Goal: Information Seeking & Learning: Learn about a topic

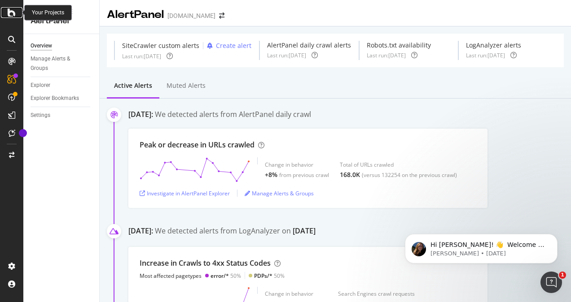
click at [2, 14] on div at bounding box center [12, 12] width 22 height 11
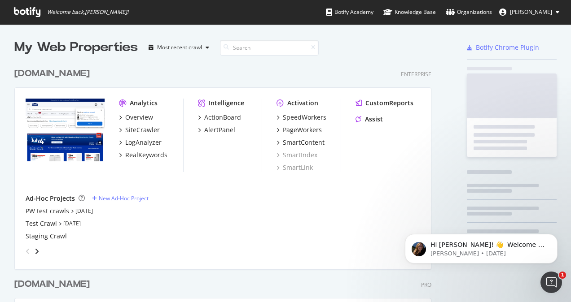
scroll to position [295, 557]
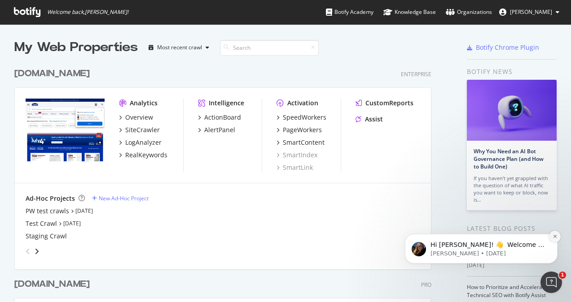
click at [556, 240] on button "Dismiss notification" at bounding box center [555, 237] width 12 height 12
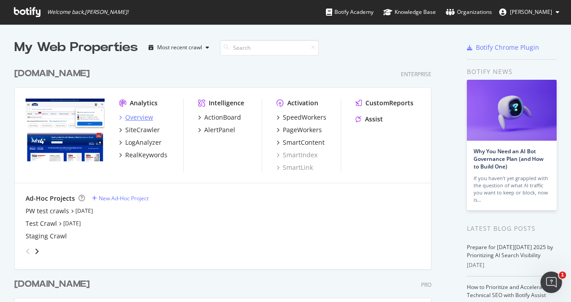
click at [143, 115] on div "Overview" at bounding box center [139, 117] width 28 height 9
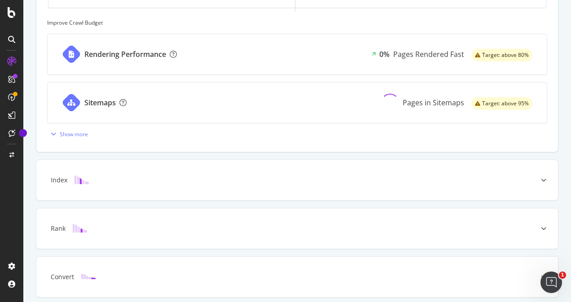
scroll to position [392, 0]
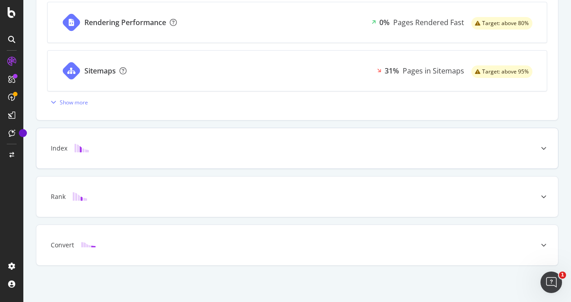
click at [162, 144] on div "Index" at bounding box center [283, 148] width 486 height 9
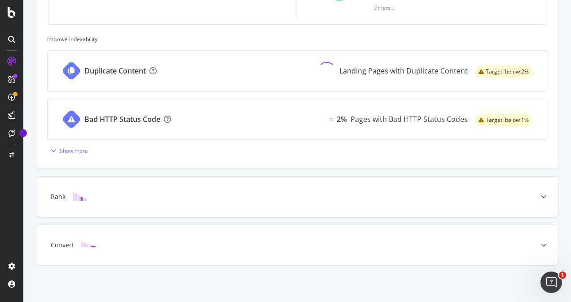
click at [538, 199] on div at bounding box center [543, 197] width 29 height 40
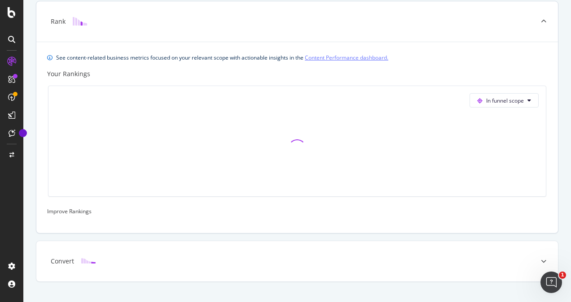
scroll to position [329, 0]
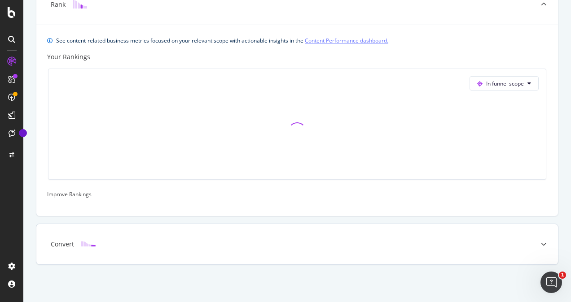
click at [518, 241] on div "Convert" at bounding box center [283, 244] width 486 height 9
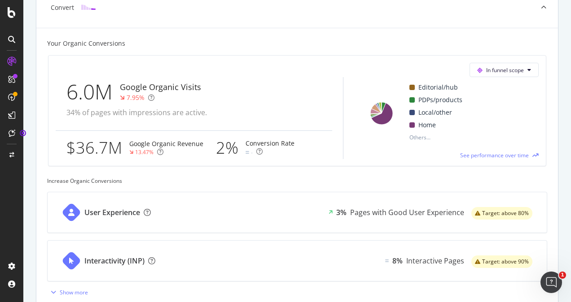
scroll to position [419, 0]
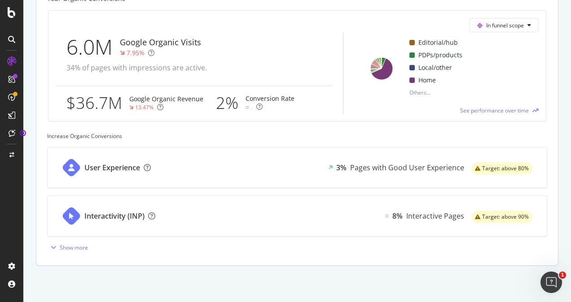
click at [196, 173] on div "User Experience 3% Pages with Good User Experience Target: above 80%" at bounding box center [297, 168] width 499 height 40
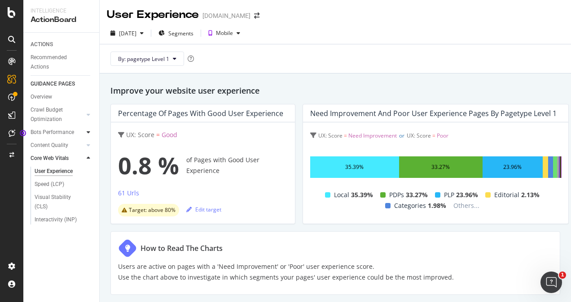
click at [86, 131] on div at bounding box center [88, 132] width 9 height 9
click at [91, 146] on div at bounding box center [88, 145] width 9 height 9
click at [86, 114] on div at bounding box center [88, 114] width 9 height 9
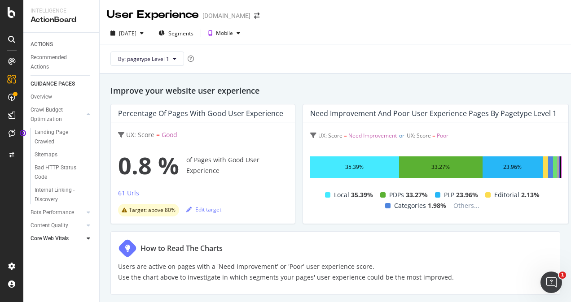
click at [10, 61] on icon at bounding box center [11, 61] width 7 height 7
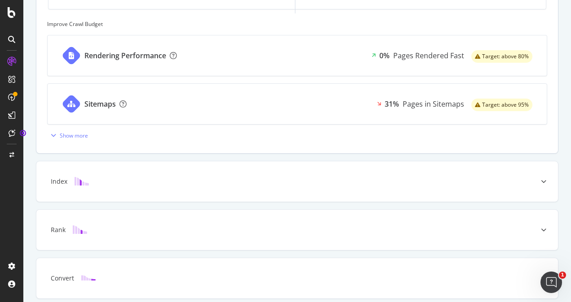
scroll to position [392, 0]
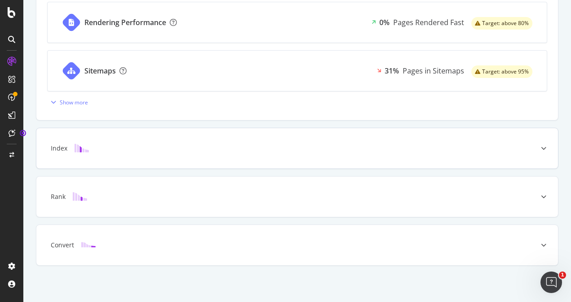
click at [534, 140] on div at bounding box center [543, 148] width 29 height 40
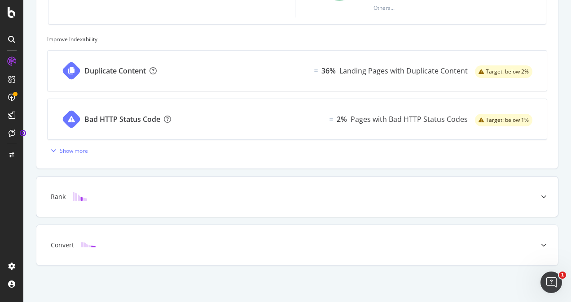
click at [480, 202] on div "Rank" at bounding box center [296, 197] width 521 height 40
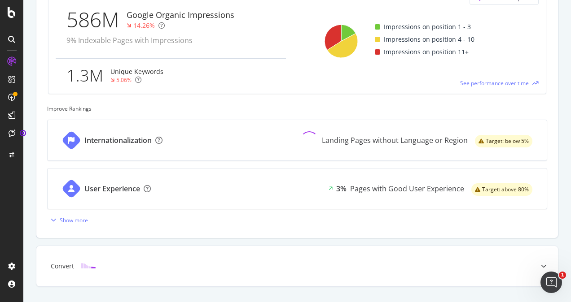
scroll to position [436, 0]
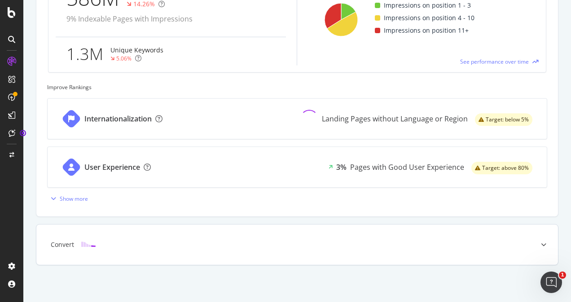
click at [188, 233] on div "Convert" at bounding box center [296, 245] width 521 height 40
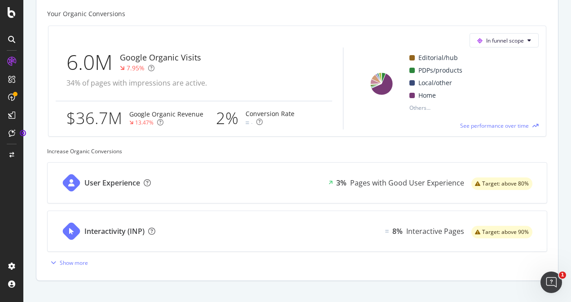
scroll to position [419, 0]
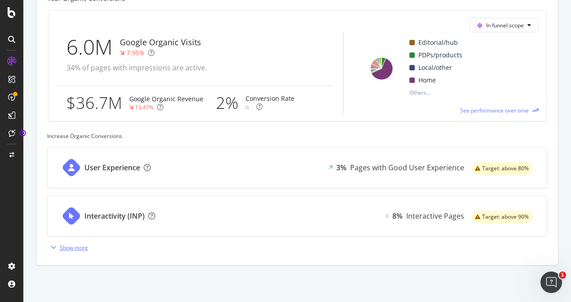
click at [65, 246] on div "Show more" at bounding box center [74, 248] width 28 height 8
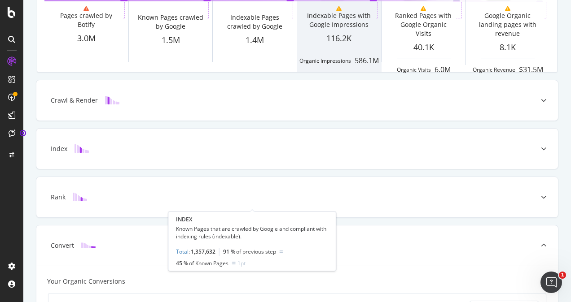
scroll to position [0, 0]
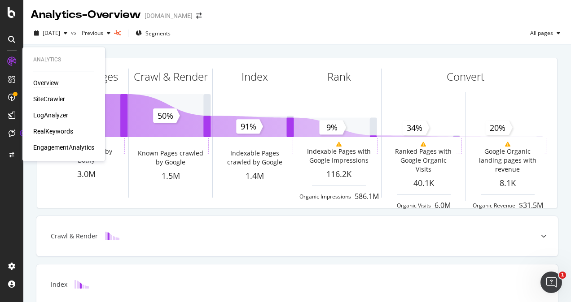
click at [38, 86] on div "Overview" at bounding box center [46, 83] width 26 height 9
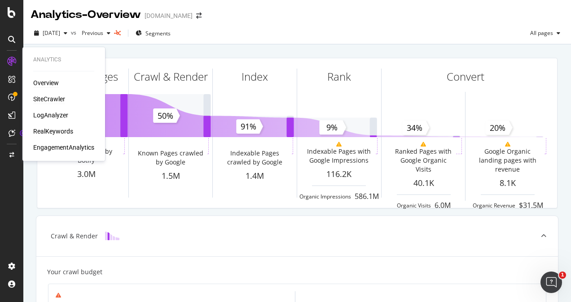
click at [53, 98] on div "SiteCrawler" at bounding box center [49, 99] width 32 height 9
